Goal: Task Accomplishment & Management: Manage account settings

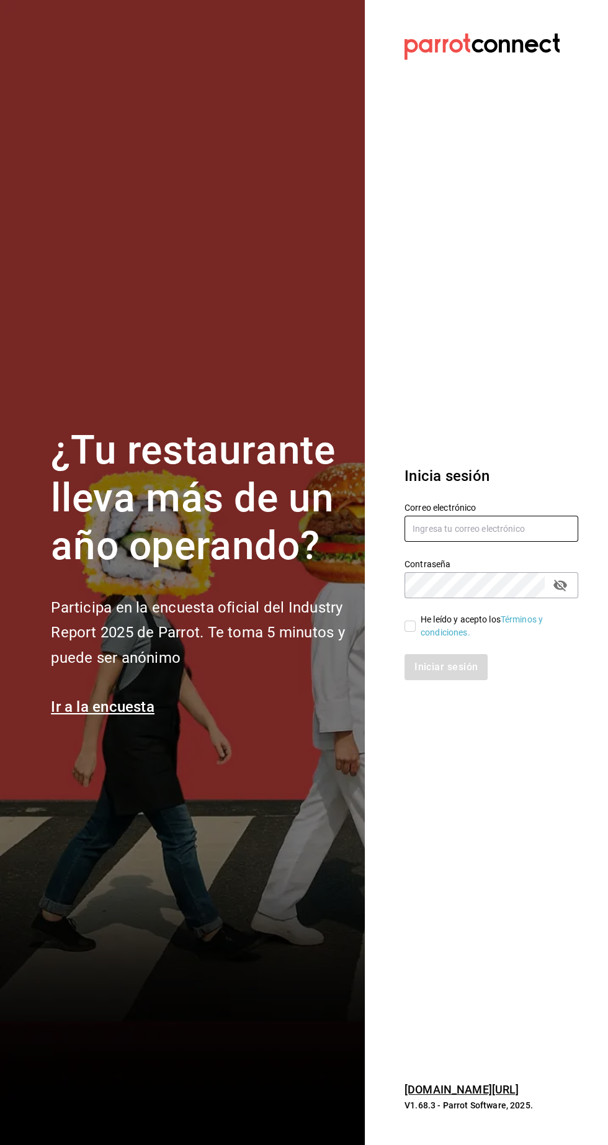
click at [434, 542] on input "text" at bounding box center [492, 529] width 174 height 26
type input "Administracion@restaurantelatino.com"
click at [443, 542] on input "text" at bounding box center [492, 529] width 174 height 26
type input "[EMAIL_ADDRESS][DOMAIN_NAME]"
click at [410, 632] on input "He leído y acepto los Términos y condiciones." at bounding box center [410, 626] width 11 height 11
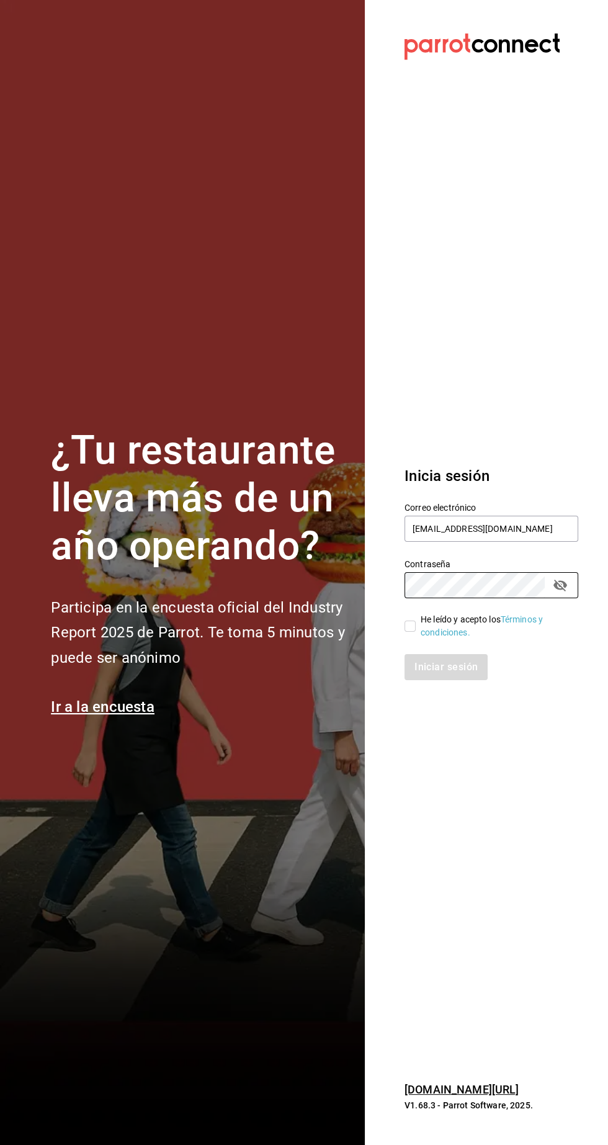
checkbox input "true"
click at [455, 680] on button "Iniciar sesión" at bounding box center [447, 667] width 84 height 26
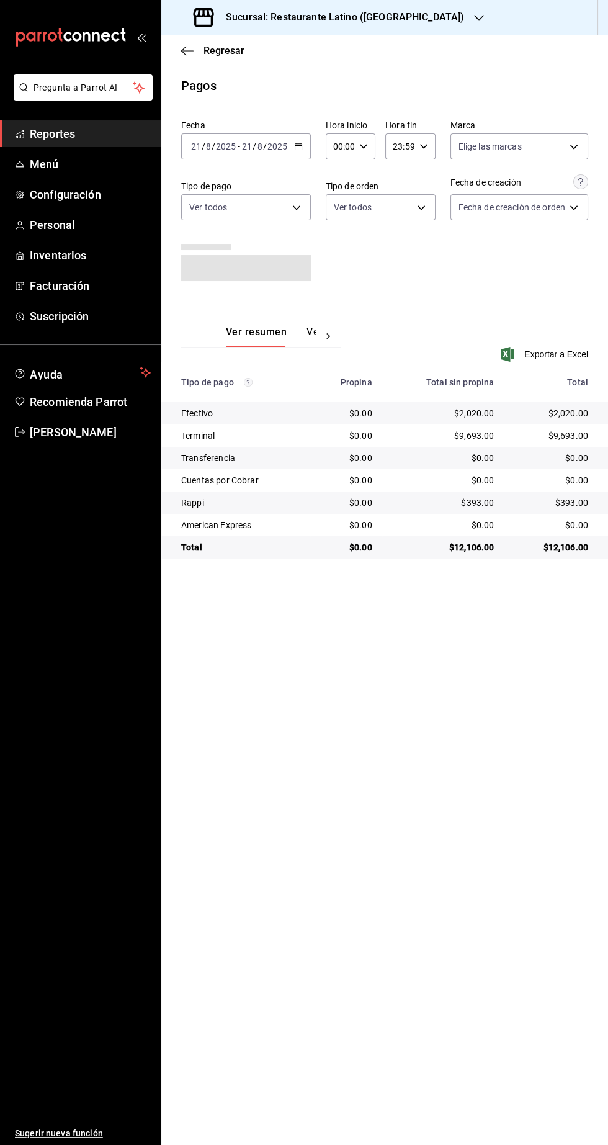
click at [372, 19] on h3 "Sucursal: Restaurante Latino (Pabellon)" at bounding box center [340, 17] width 248 height 15
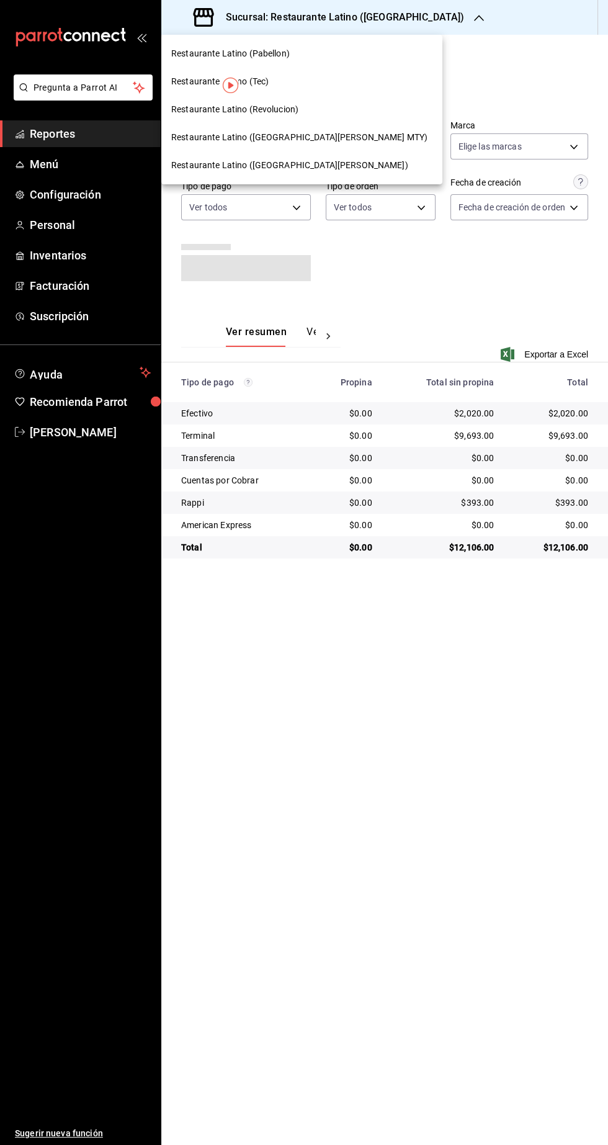
click at [304, 137] on span "Restaurante Latino (San Jeronimo MTY)" at bounding box center [299, 137] width 256 height 13
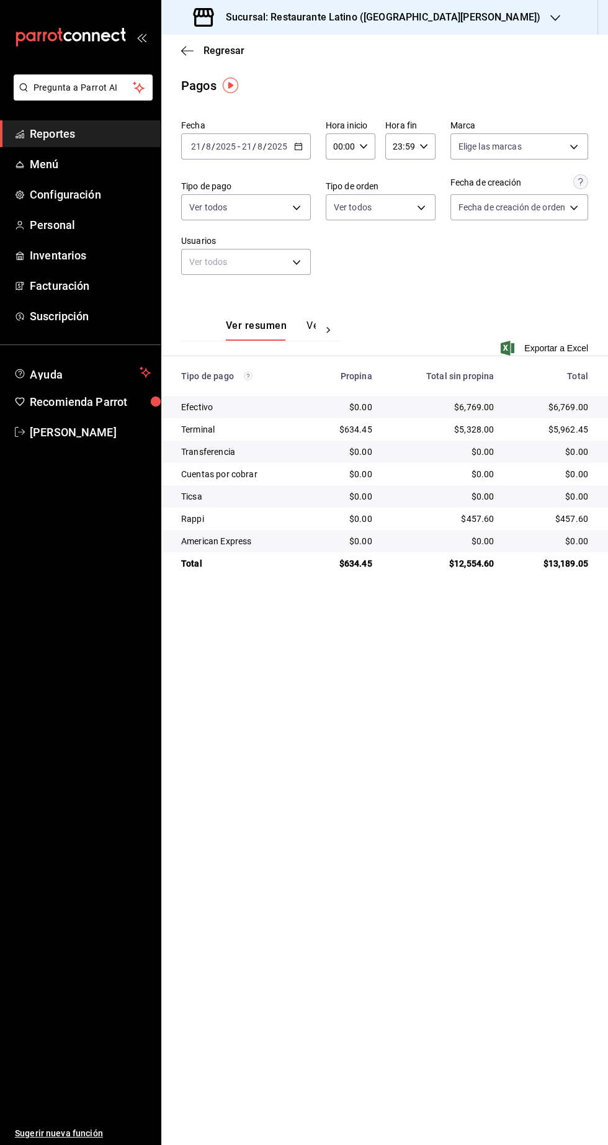
click at [89, 135] on span "Reportes" at bounding box center [90, 133] width 121 height 17
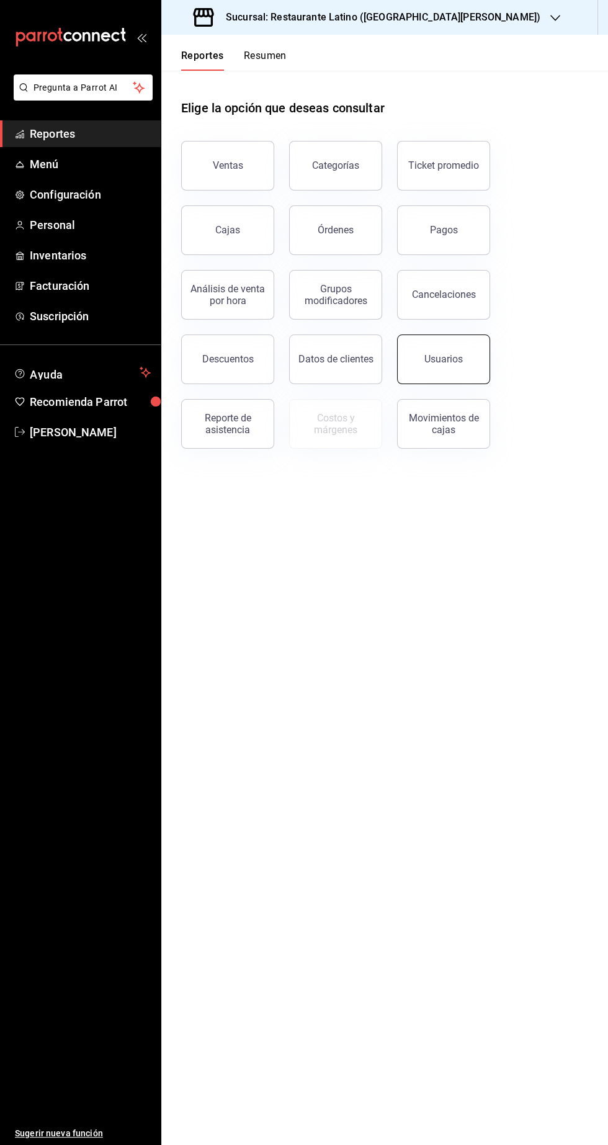
click at [456, 373] on button "Usuarios" at bounding box center [443, 360] width 93 height 50
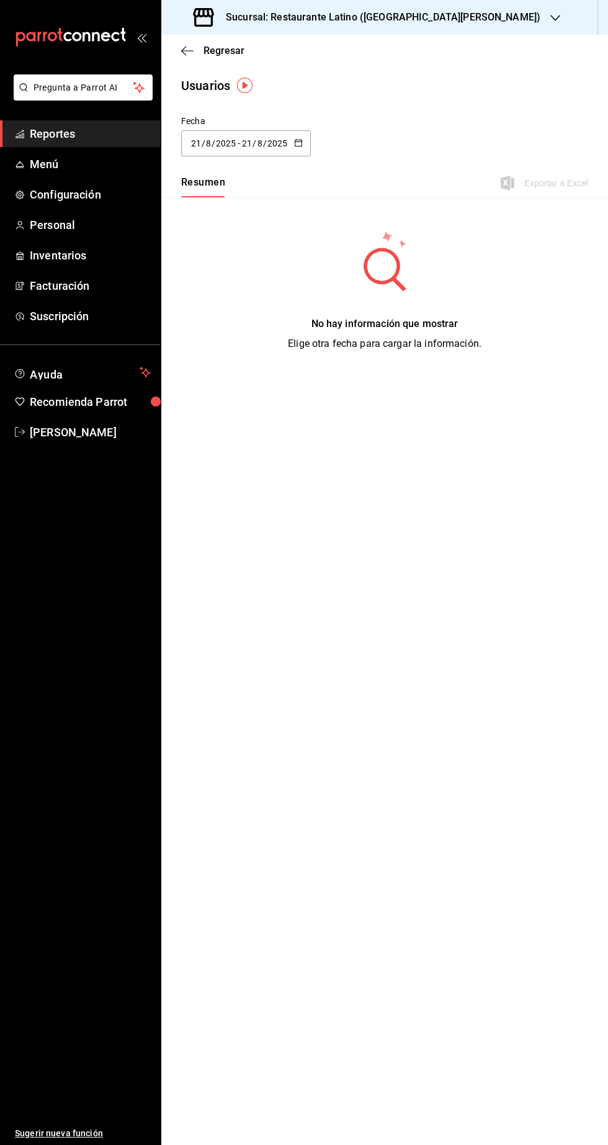
click at [246, 143] on input "21" at bounding box center [246, 143] width 11 height 10
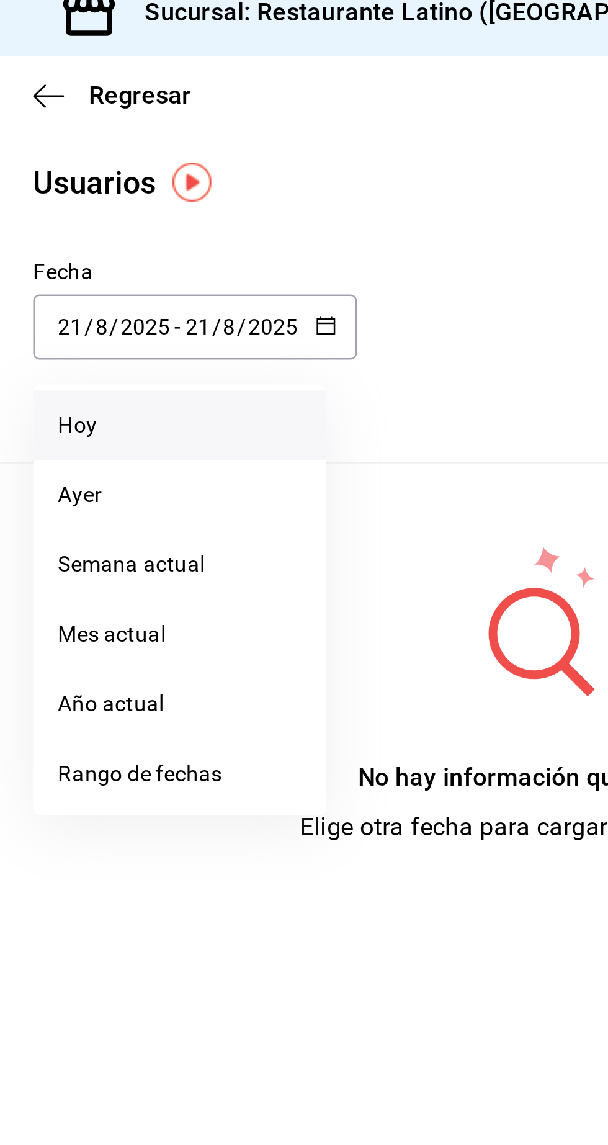
click at [213, 184] on li "Hoy" at bounding box center [239, 183] width 117 height 28
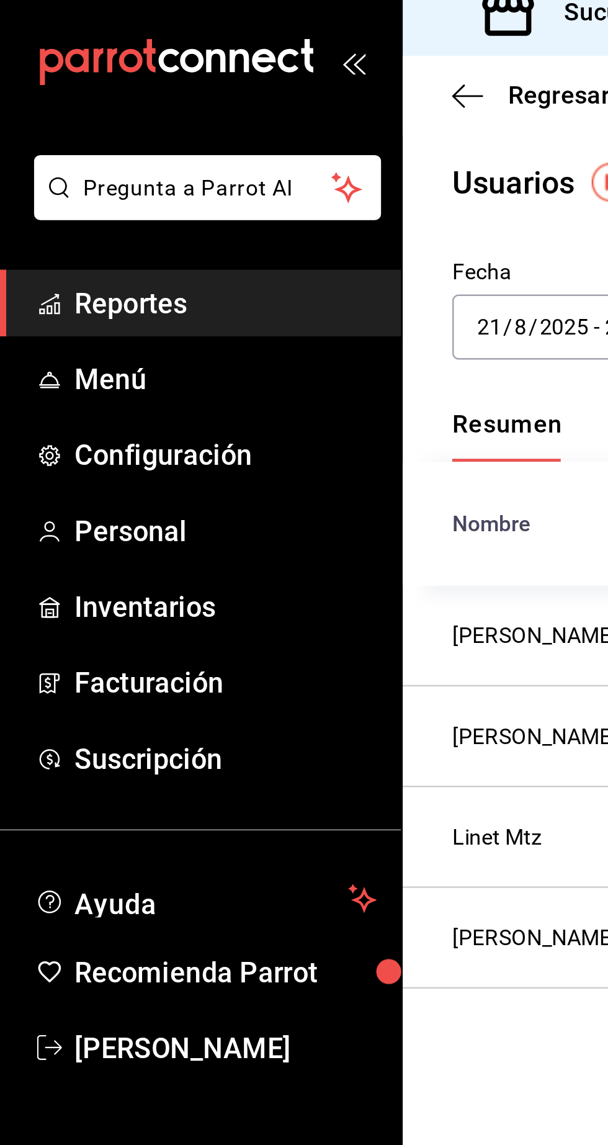
click at [94, 133] on span "Reportes" at bounding box center [90, 133] width 121 height 17
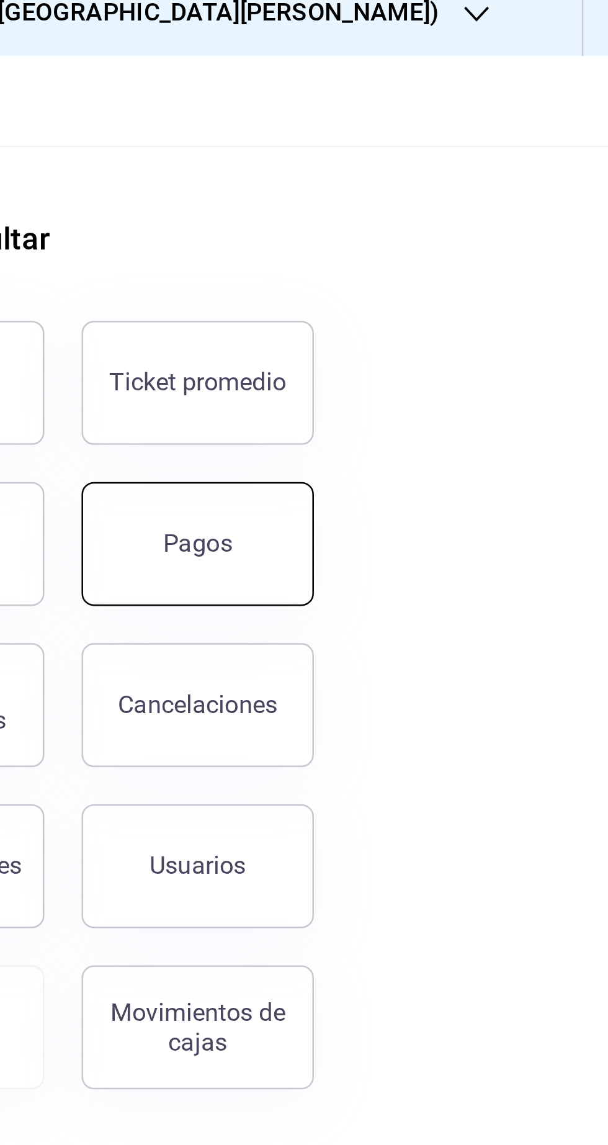
click at [454, 239] on button "Pagos" at bounding box center [443, 230] width 93 height 50
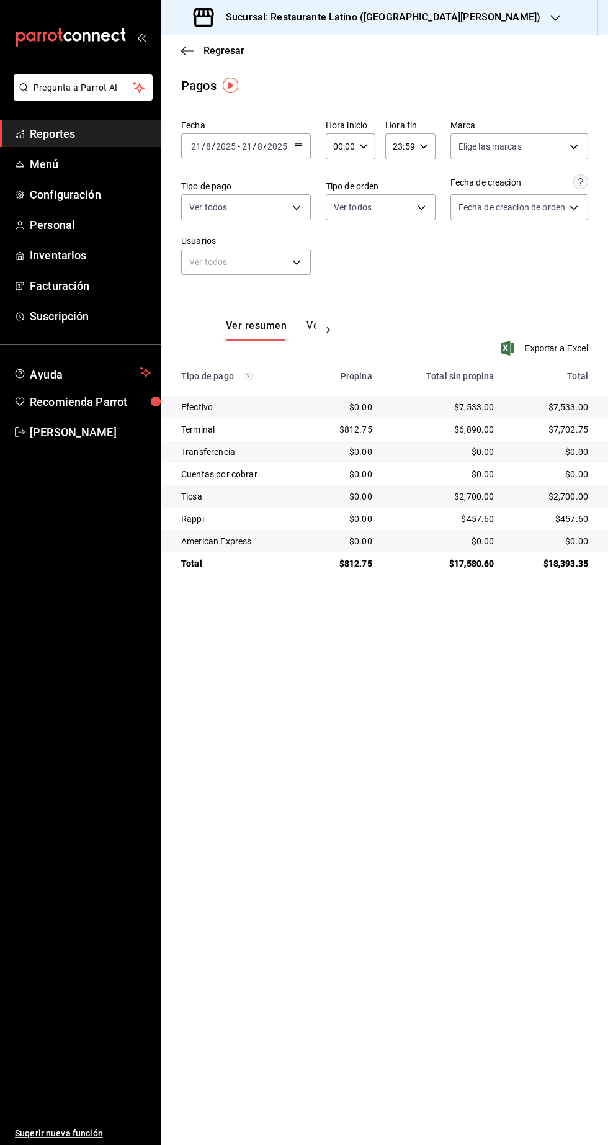
click at [94, 133] on span "Reportes" at bounding box center [90, 133] width 121 height 17
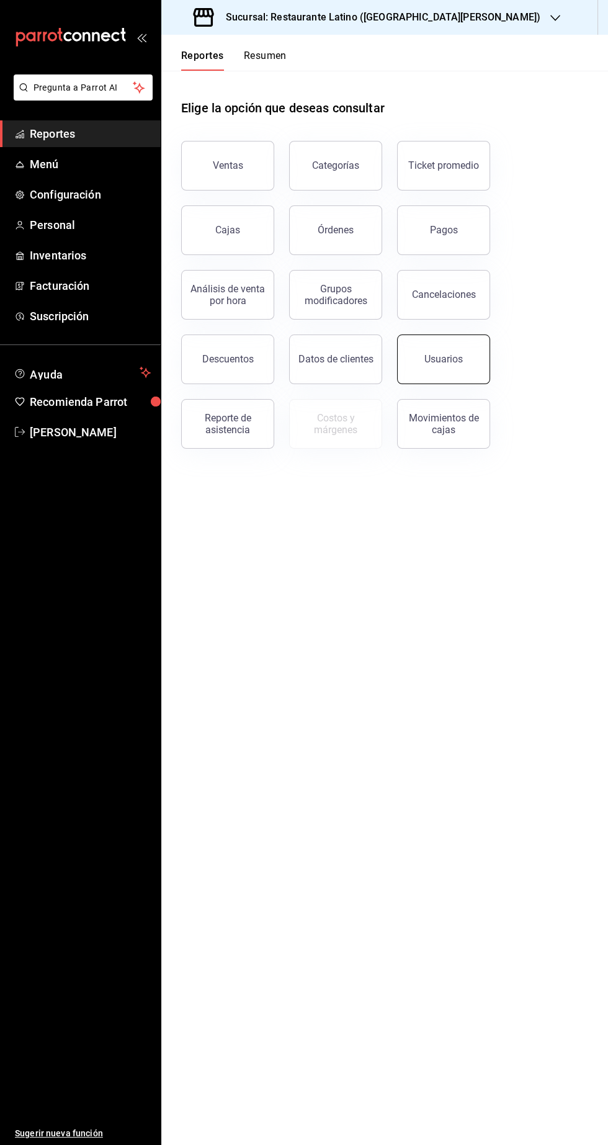
click at [450, 361] on div "Usuarios" at bounding box center [444, 359] width 38 height 12
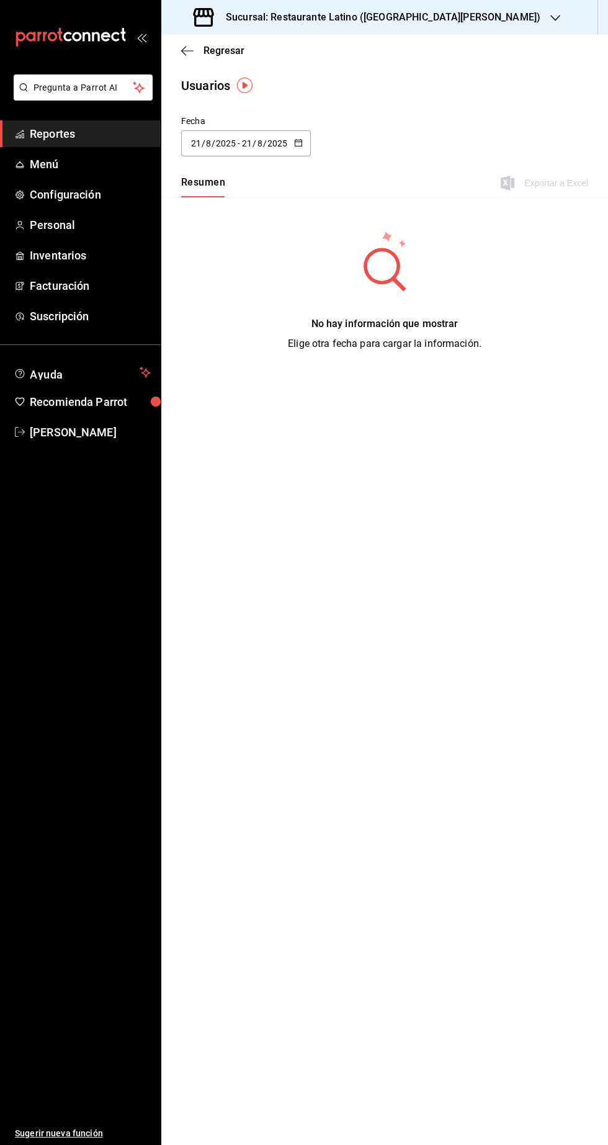
click at [246, 144] on input "21" at bounding box center [246, 143] width 11 height 10
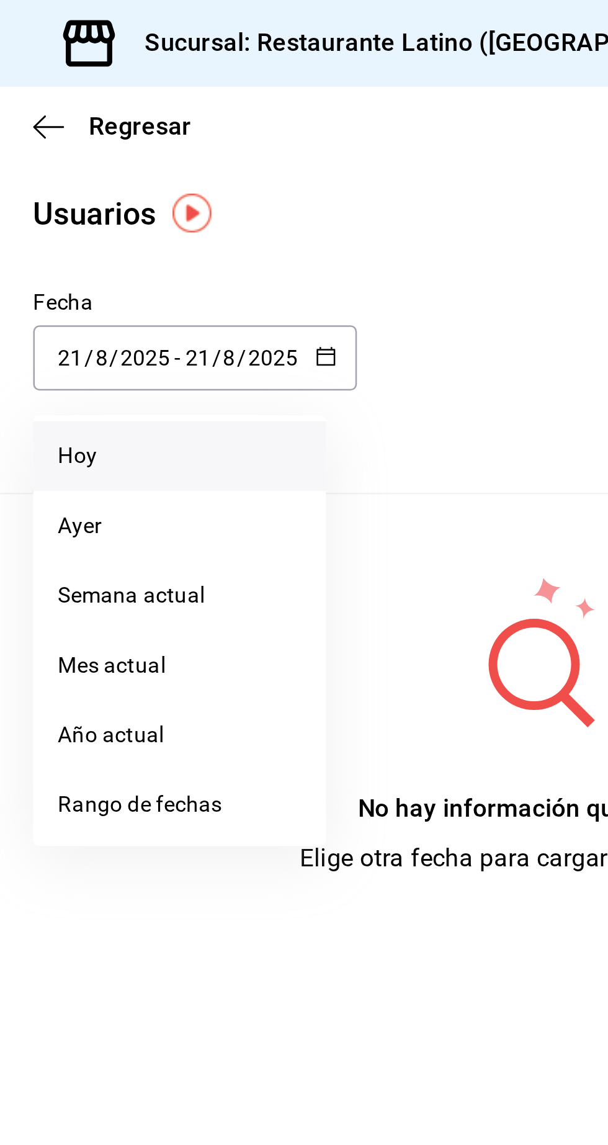
click at [223, 182] on li "Hoy" at bounding box center [239, 183] width 117 height 28
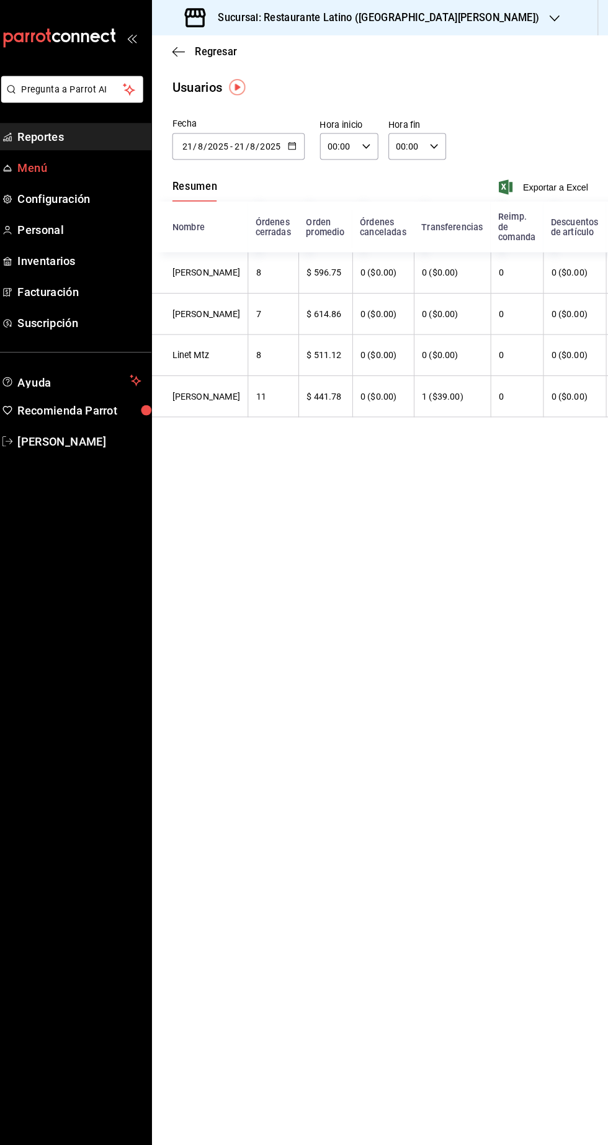
click at [91, 158] on span "Menú" at bounding box center [90, 164] width 121 height 17
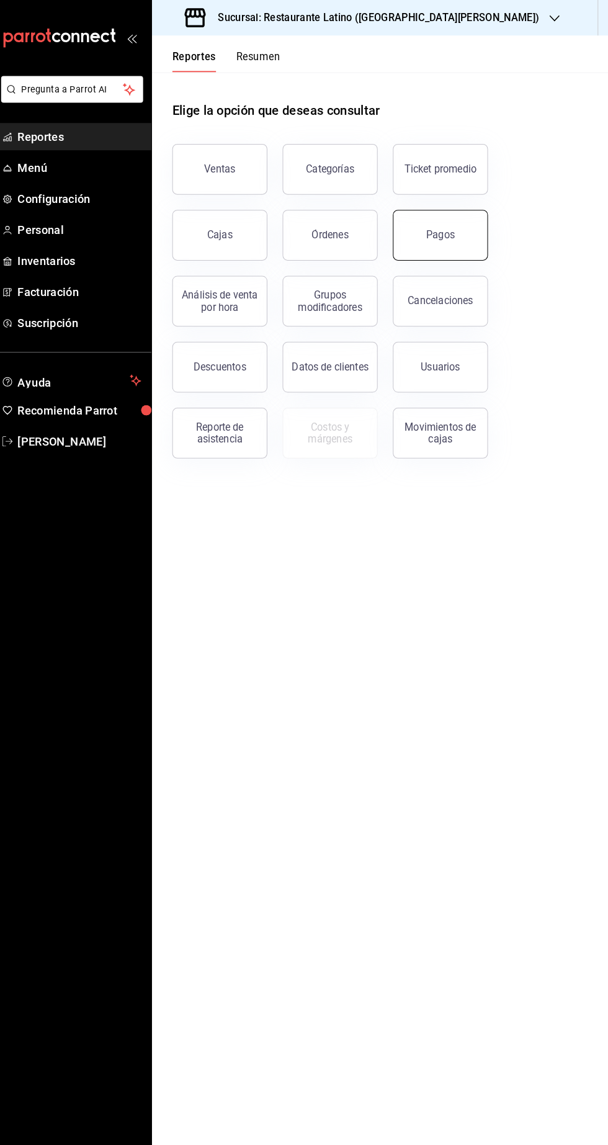
click at [459, 230] on button "Pagos" at bounding box center [443, 230] width 93 height 50
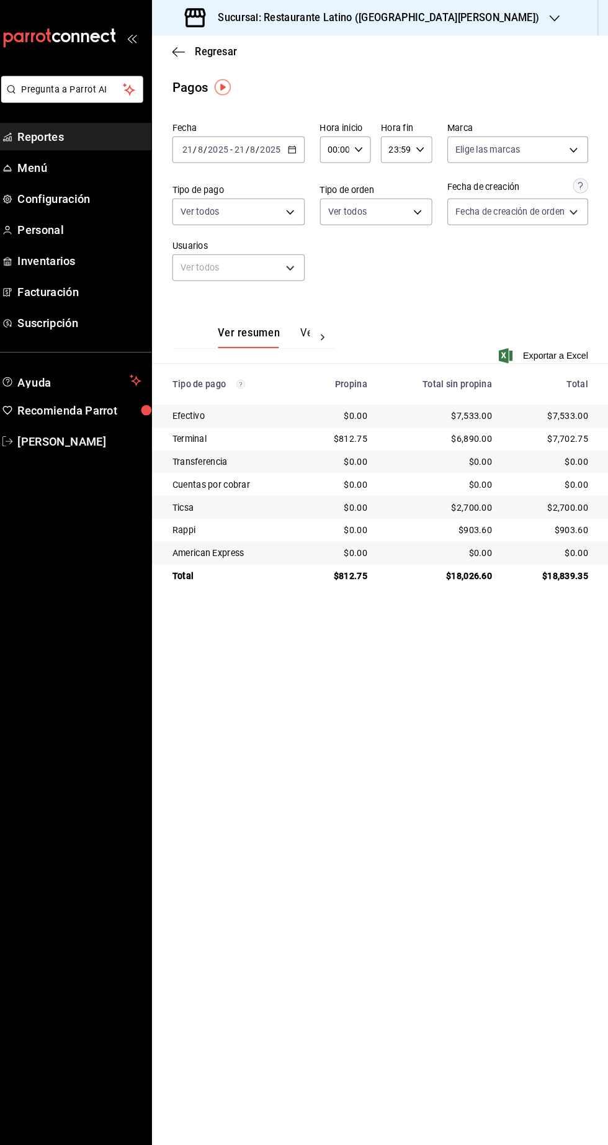
click at [94, 135] on span "Reportes" at bounding box center [90, 133] width 121 height 17
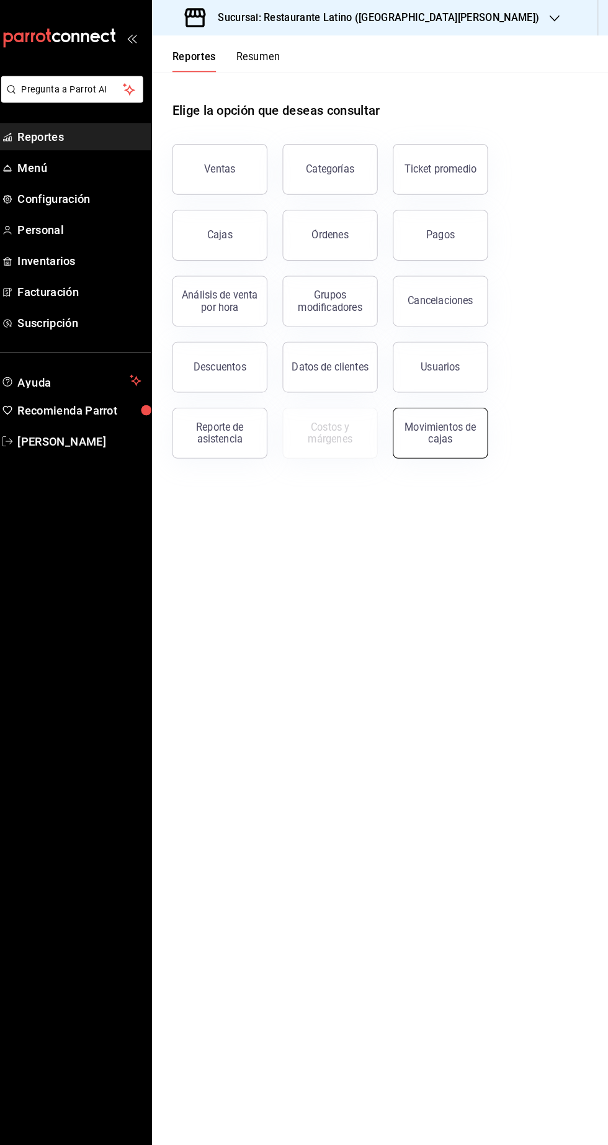
click at [467, 433] on div "Movimientos de cajas" at bounding box center [443, 424] width 77 height 24
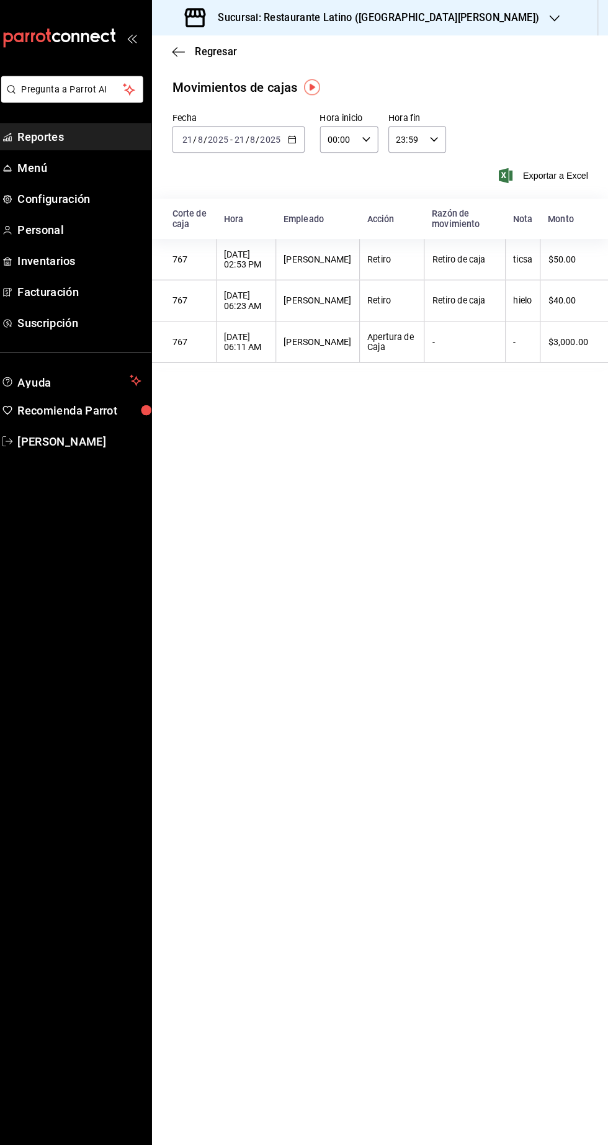
click at [99, 131] on span "Reportes" at bounding box center [90, 133] width 121 height 17
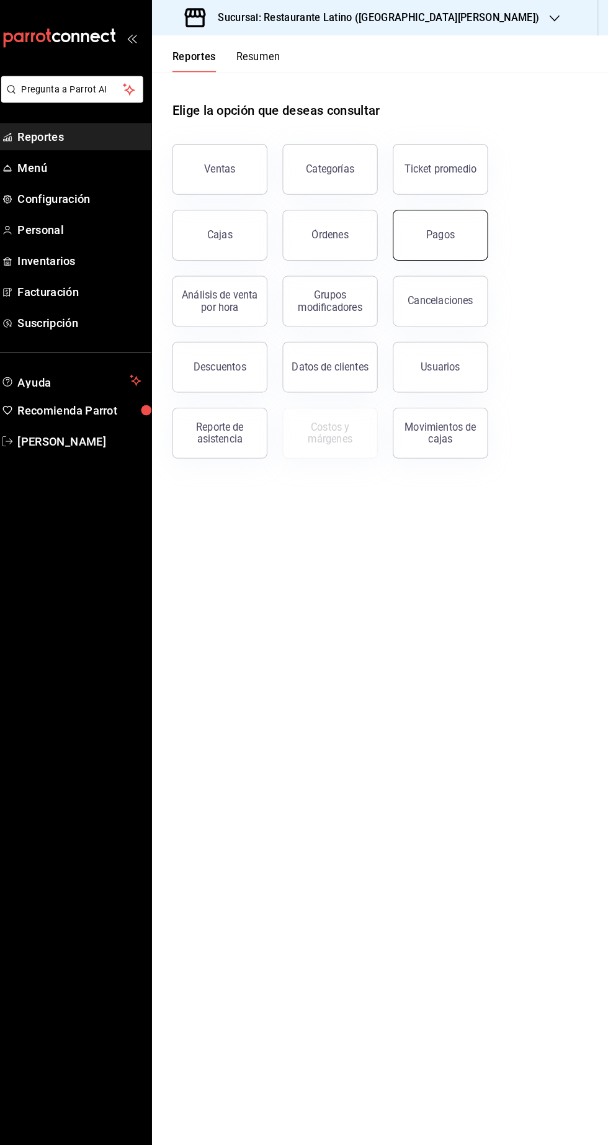
click at [450, 247] on button "Pagos" at bounding box center [443, 230] width 93 height 50
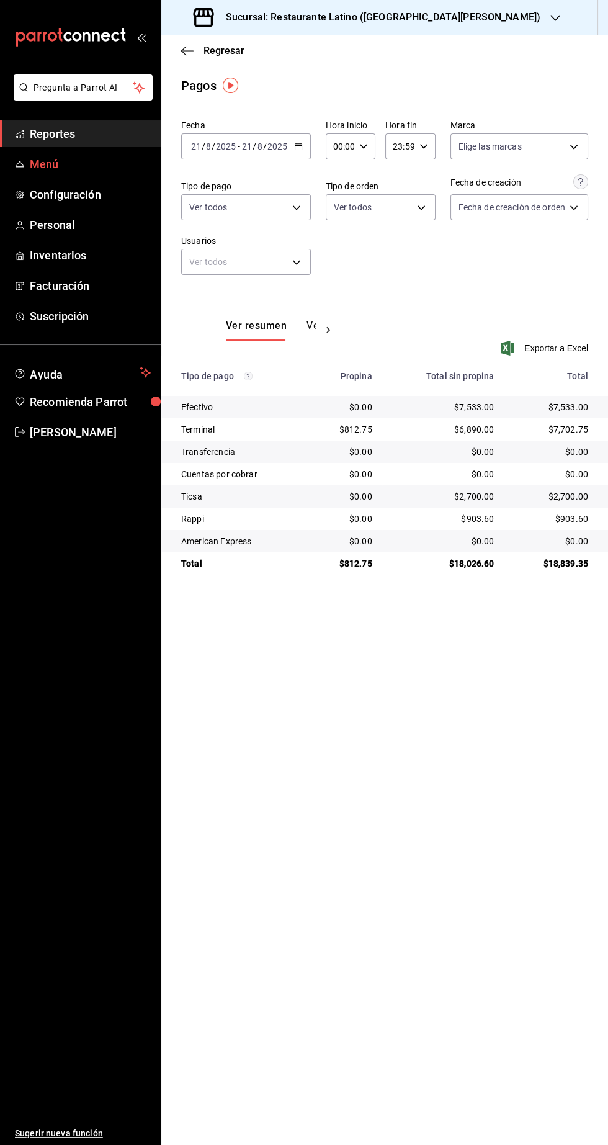
click at [74, 163] on span "Menú" at bounding box center [90, 164] width 121 height 17
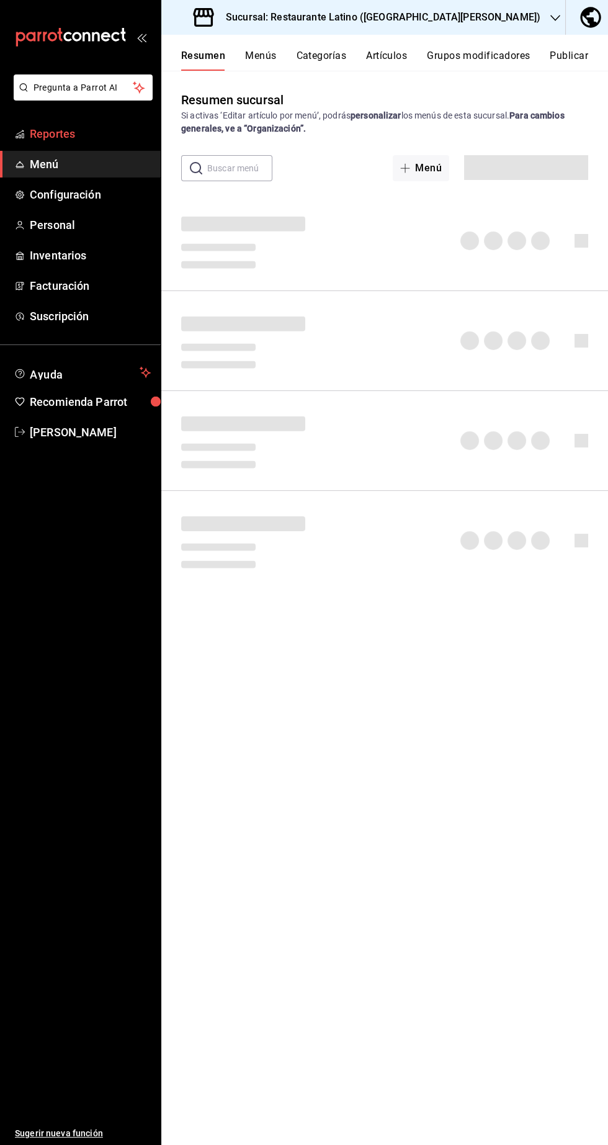
click at [22, 130] on icon "mailbox folders" at bounding box center [20, 132] width 7 height 4
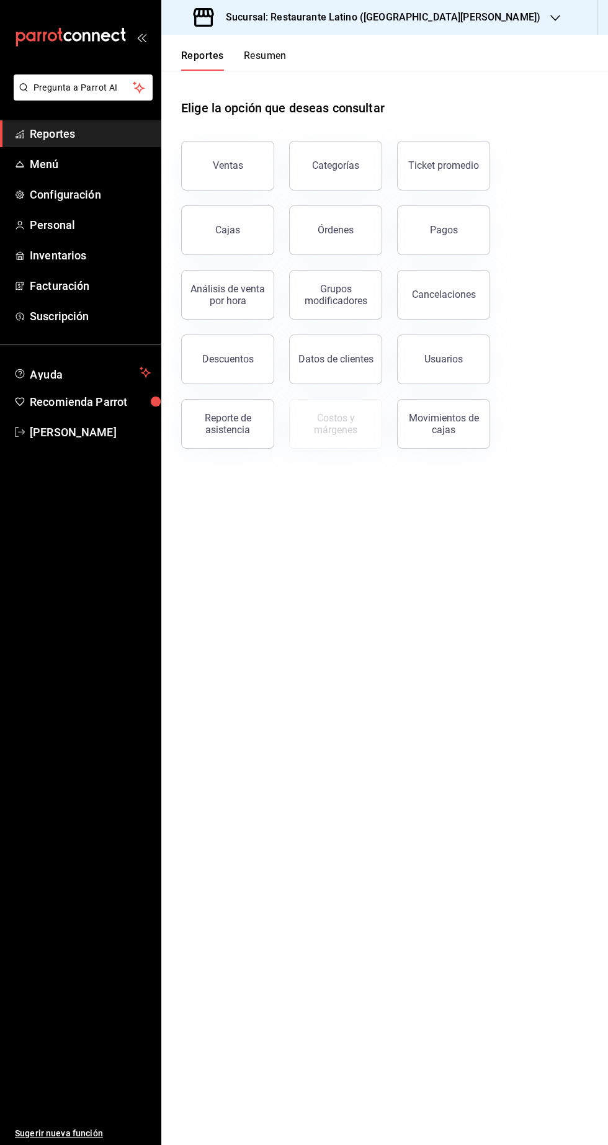
click at [80, 139] on span "Reportes" at bounding box center [90, 133] width 121 height 17
click at [447, 365] on button "Usuarios" at bounding box center [443, 360] width 93 height 50
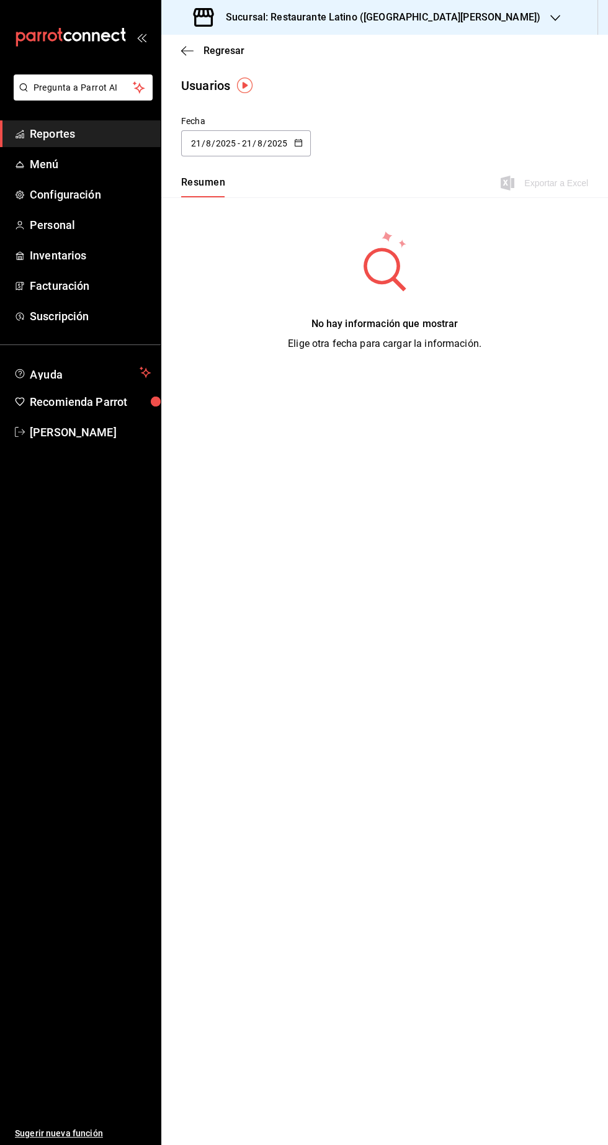
click at [246, 143] on input "21" at bounding box center [246, 143] width 11 height 10
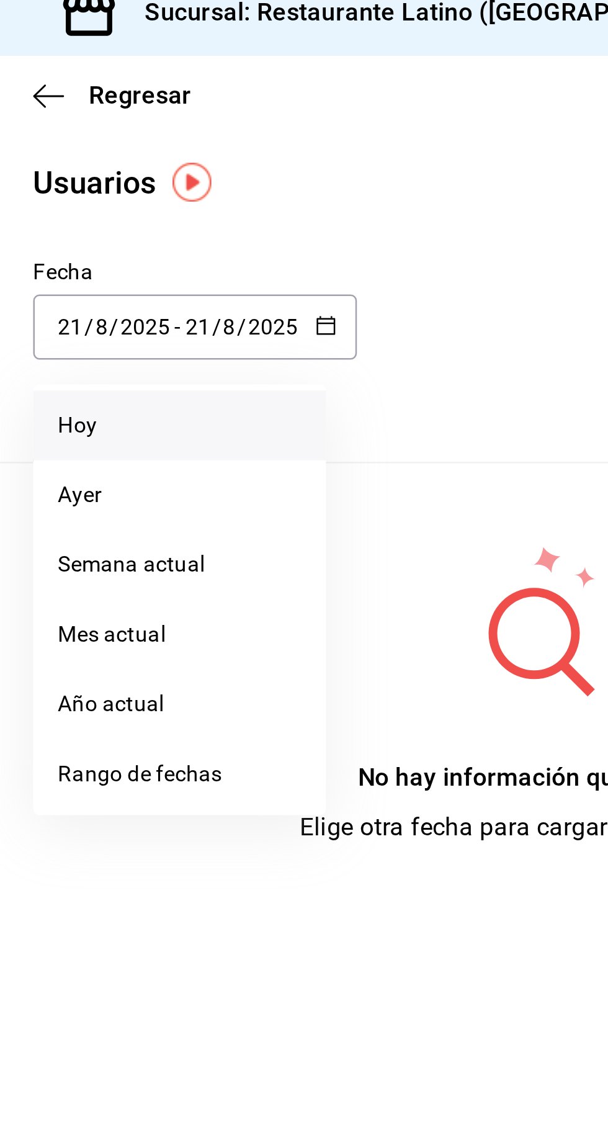
click at [225, 185] on li "Hoy" at bounding box center [239, 183] width 117 height 28
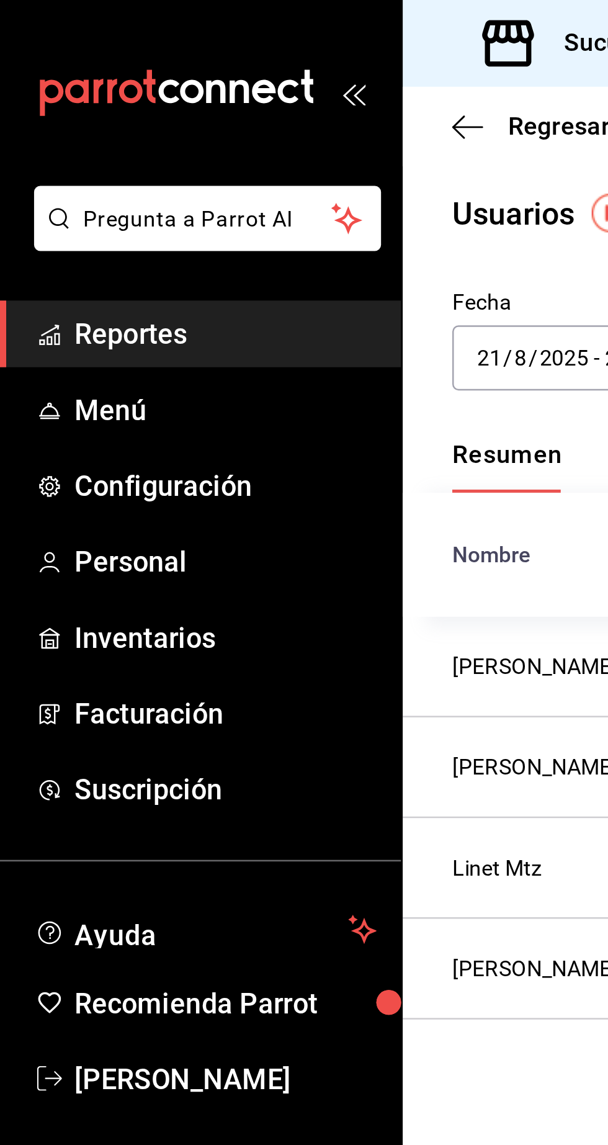
click at [93, 133] on span "Reportes" at bounding box center [90, 133] width 121 height 17
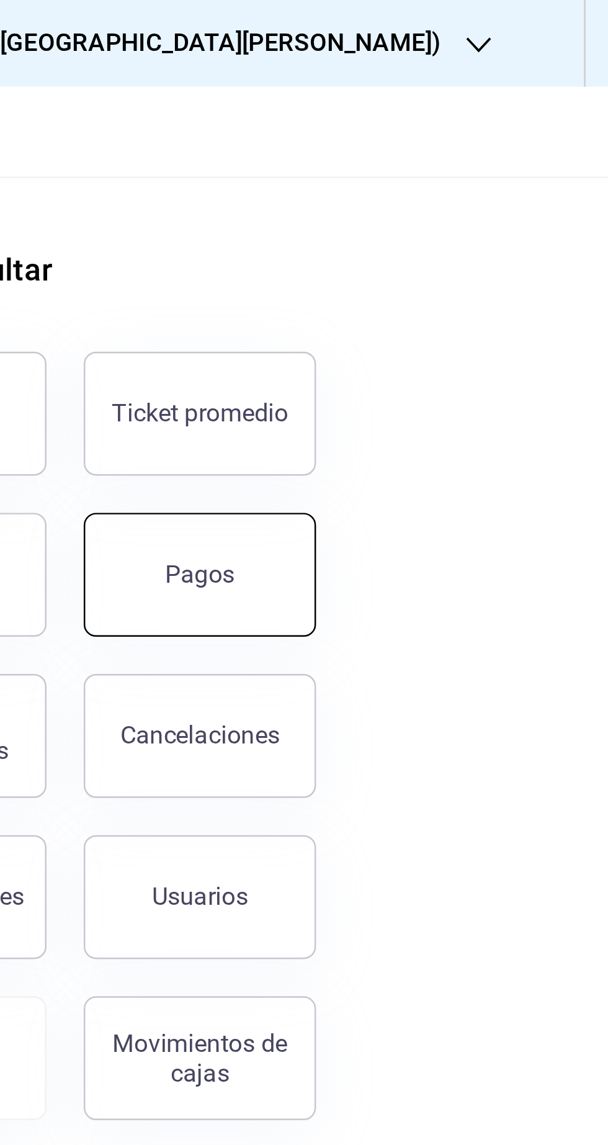
click at [448, 233] on div "Pagos" at bounding box center [444, 230] width 28 height 12
